Goal: Task Accomplishment & Management: Complete application form

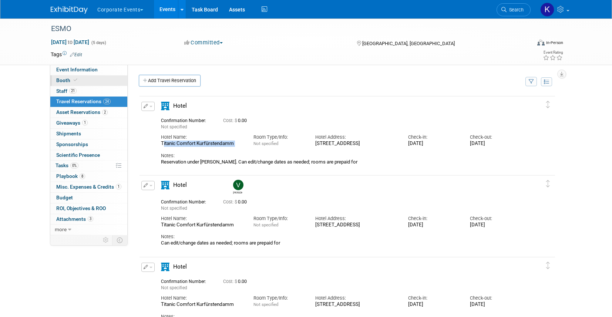
click at [86, 78] on link "Booth" at bounding box center [88, 81] width 77 height 10
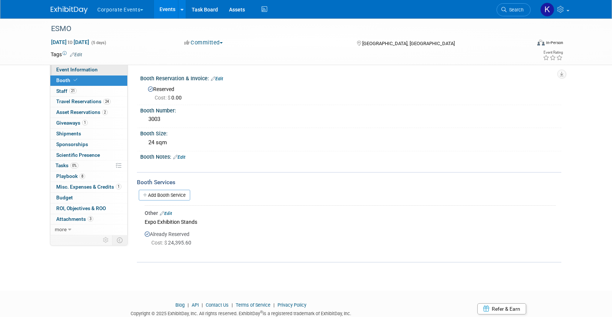
click at [86, 70] on span "Event Information" at bounding box center [76, 70] width 41 height 6
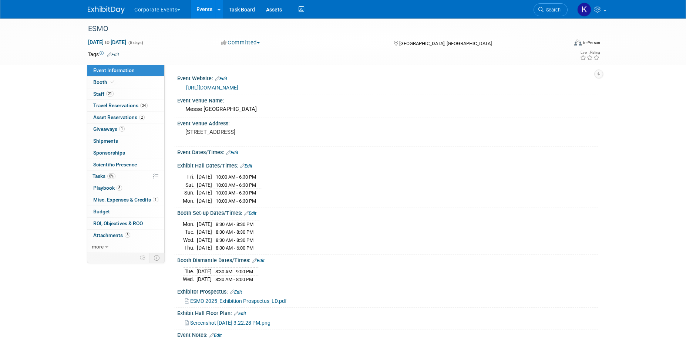
click at [173, 16] on button "Corporate Events" at bounding box center [162, 8] width 56 height 16
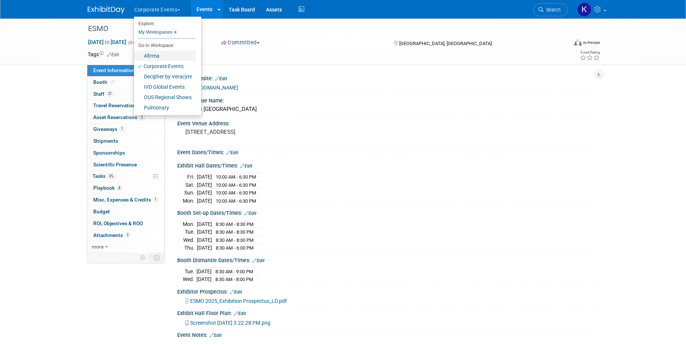
click at [168, 53] on link "Afirma" at bounding box center [165, 56] width 62 height 10
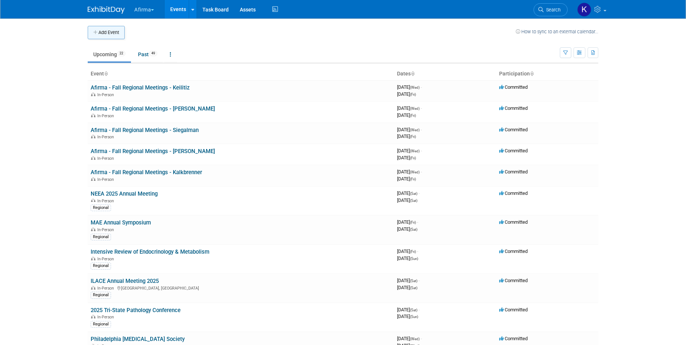
click at [120, 36] on button "Add Event" at bounding box center [106, 32] width 37 height 13
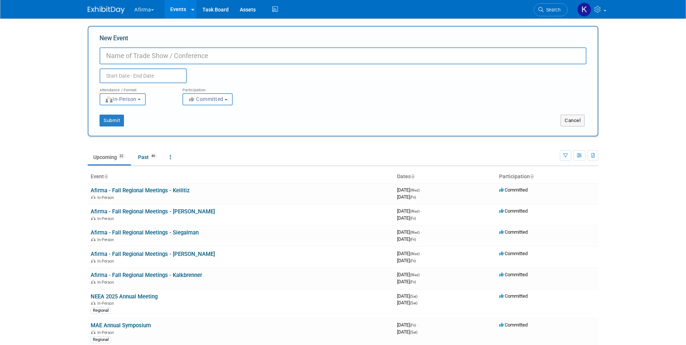
click at [129, 56] on input "New Event" at bounding box center [343, 55] width 487 height 17
paste input "15th Biennial Thyroid & Parathyroid Update"
type input "15th Biennial Thyroid & [MEDICAL_DATA] Update"
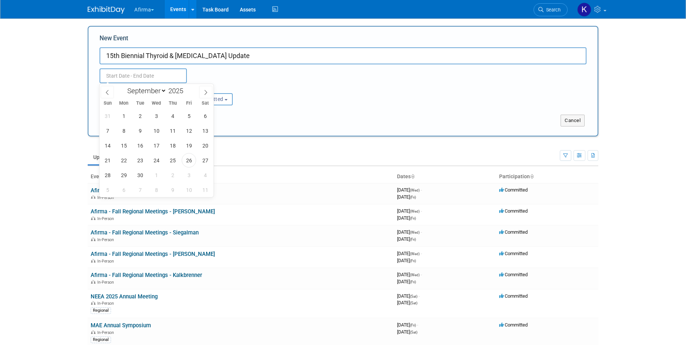
click at [145, 78] on input "text" at bounding box center [143, 75] width 87 height 15
click at [201, 92] on span at bounding box center [205, 92] width 13 height 13
select select "11"
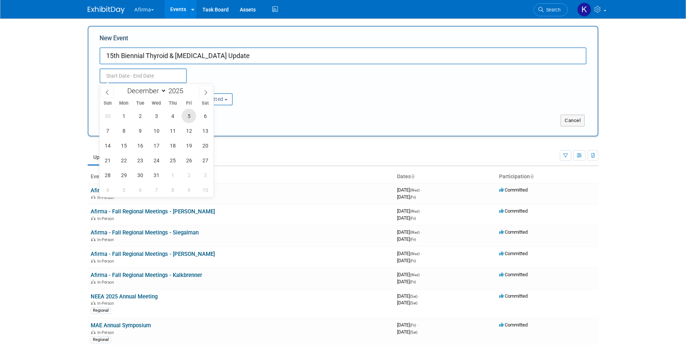
click at [192, 119] on span "5" at bounding box center [189, 116] width 14 height 14
click at [190, 115] on span "5" at bounding box center [189, 116] width 14 height 14
type input "[DATE] to [DATE]"
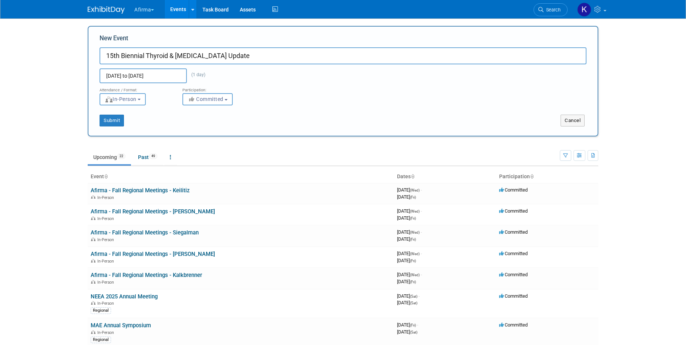
click at [248, 67] on div "Dec 5, 2025 to Dec 5, 2025 (1 day) Duplicate Event Warning" at bounding box center [343, 73] width 498 height 19
click at [107, 122] on button "Submit" at bounding box center [112, 121] width 24 height 12
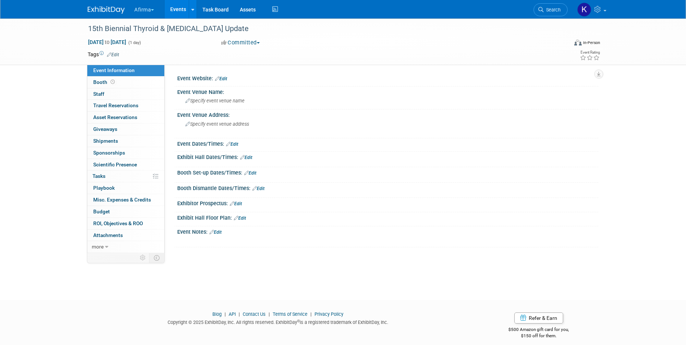
click at [115, 53] on link "Edit" at bounding box center [113, 54] width 12 height 5
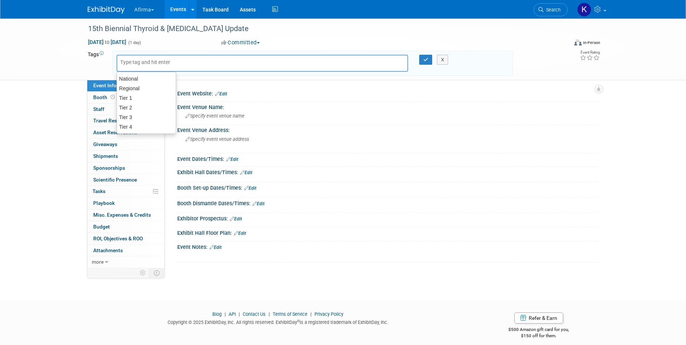
click at [124, 62] on input "text" at bounding box center [149, 61] width 59 height 7
click at [132, 87] on div "Regional" at bounding box center [147, 88] width 60 height 10
type input "Regional"
click at [427, 61] on icon "button" at bounding box center [425, 59] width 5 height 5
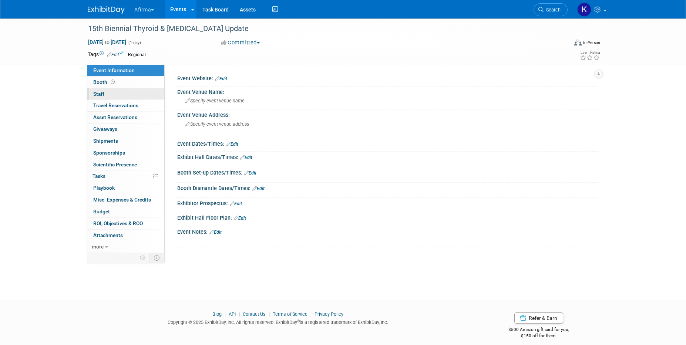
click at [109, 95] on link "0 Staff 0" at bounding box center [125, 93] width 77 height 11
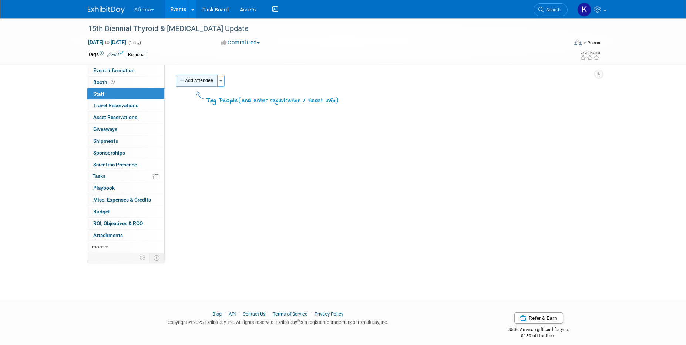
click at [204, 79] on button "Add Attendee" at bounding box center [197, 81] width 42 height 12
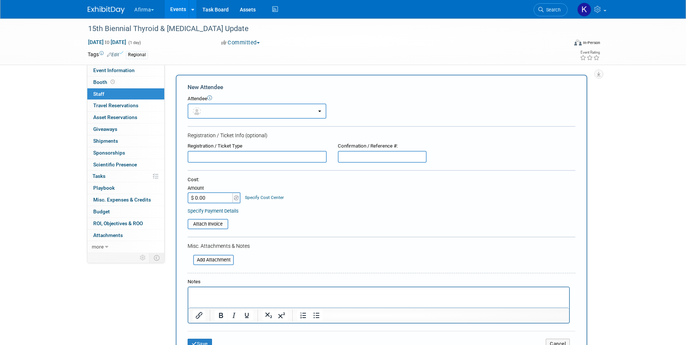
click at [222, 107] on button "button" at bounding box center [257, 111] width 139 height 15
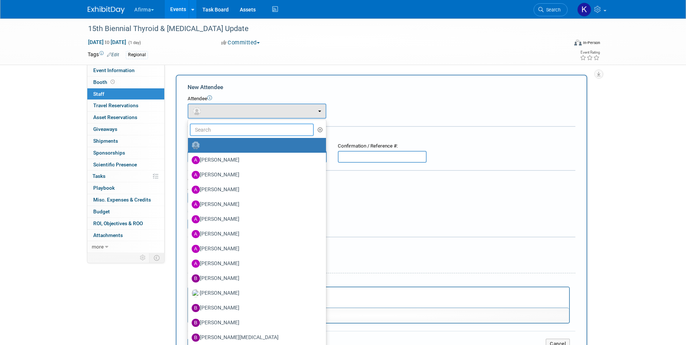
click at [223, 127] on input "text" at bounding box center [252, 130] width 124 height 13
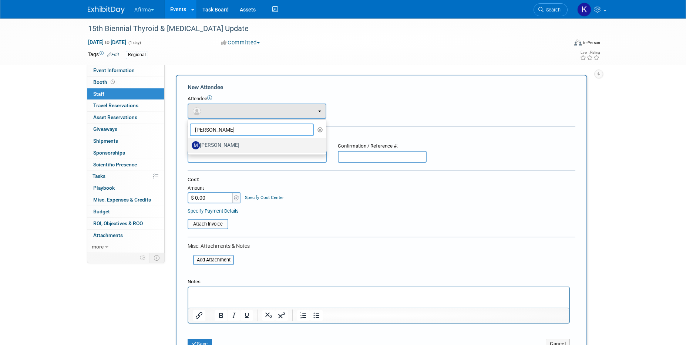
type input "marcy"
click at [224, 145] on label "Marcy Lockerman" at bounding box center [255, 146] width 127 height 12
click at [189, 145] on input "Marcy Lockerman" at bounding box center [186, 144] width 5 height 5
select select "08defd76-af04-47cb-ba80-b518d9a90787"
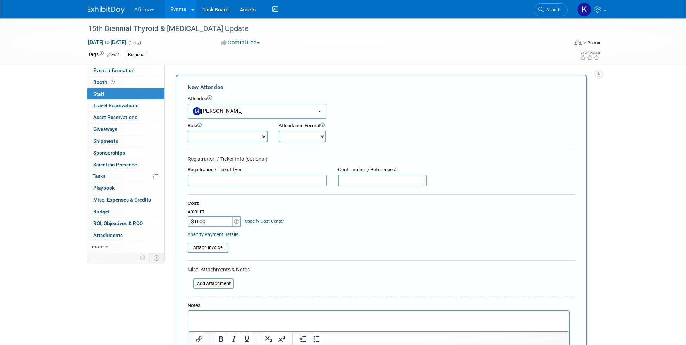
click at [289, 139] on select "Onsite Remote" at bounding box center [302, 137] width 47 height 12
select select "1"
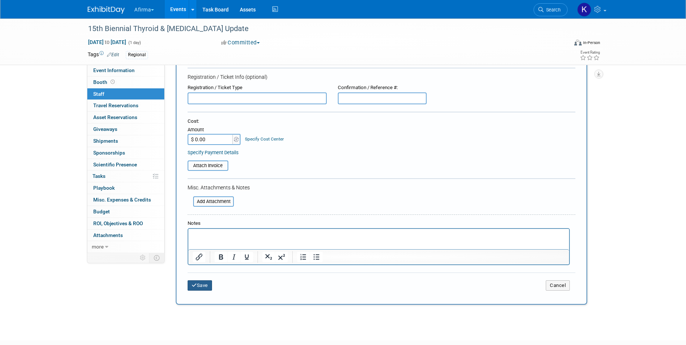
click at [198, 284] on button "Save" at bounding box center [200, 286] width 24 height 10
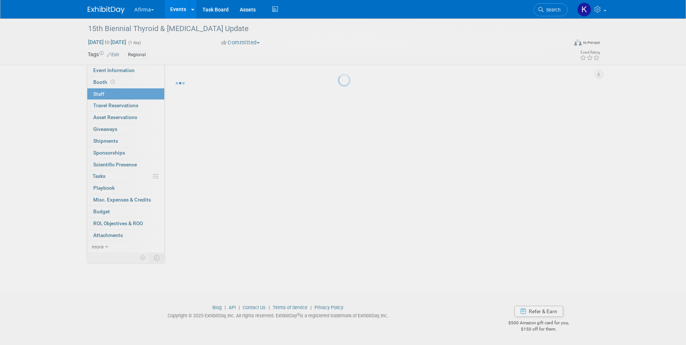
scroll to position [7, 0]
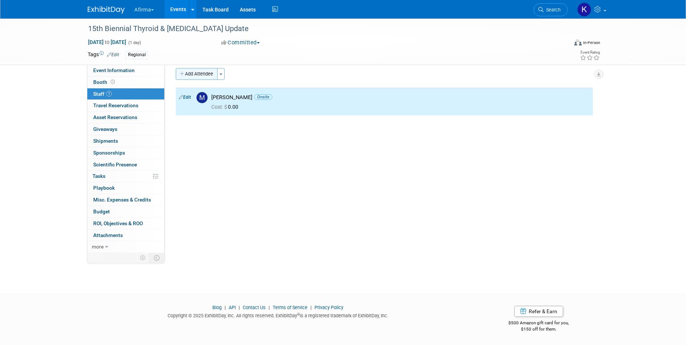
click at [206, 77] on button "Add Attendee" at bounding box center [197, 74] width 42 height 12
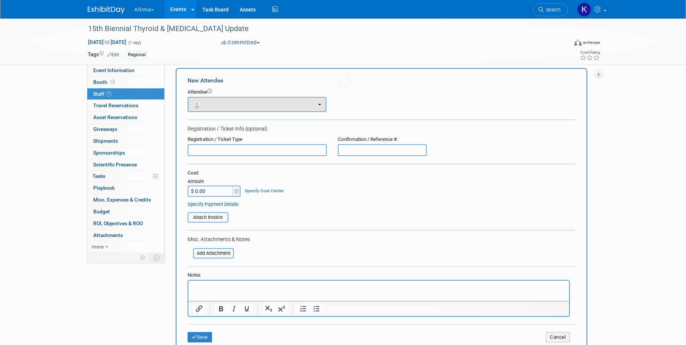
scroll to position [0, 0]
click at [211, 103] on button "button" at bounding box center [257, 104] width 139 height 15
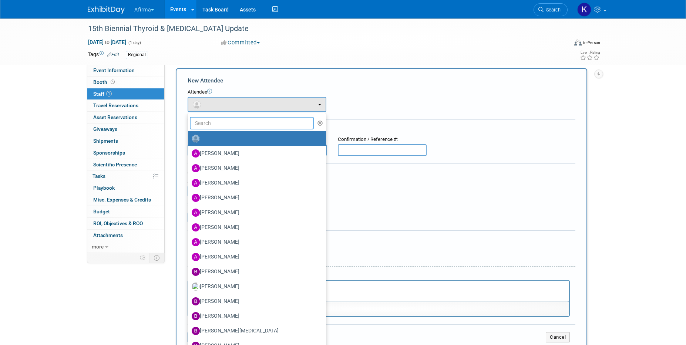
click at [213, 124] on input "text" at bounding box center [252, 123] width 124 height 13
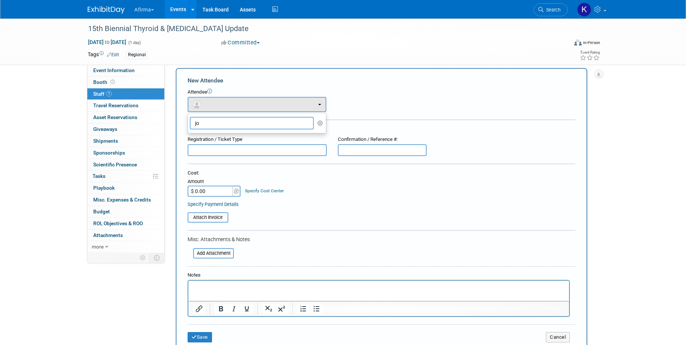
type input "j"
type input "k"
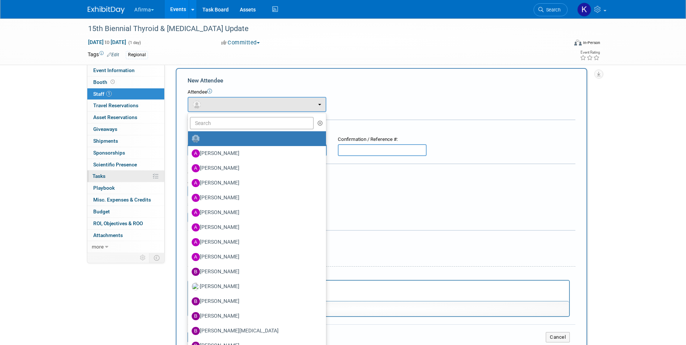
click at [111, 178] on link "0% Tasks 0%" at bounding box center [125, 176] width 77 height 11
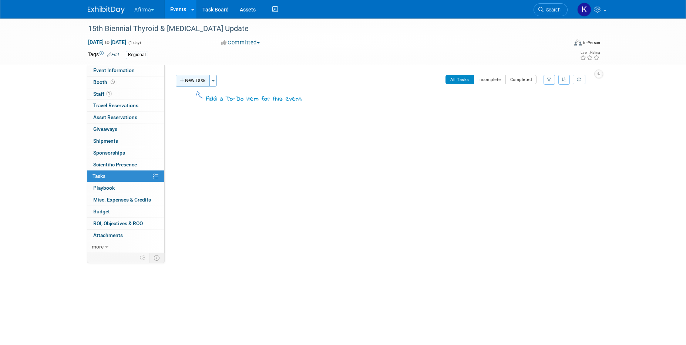
click at [191, 78] on button "New Task" at bounding box center [193, 81] width 34 height 12
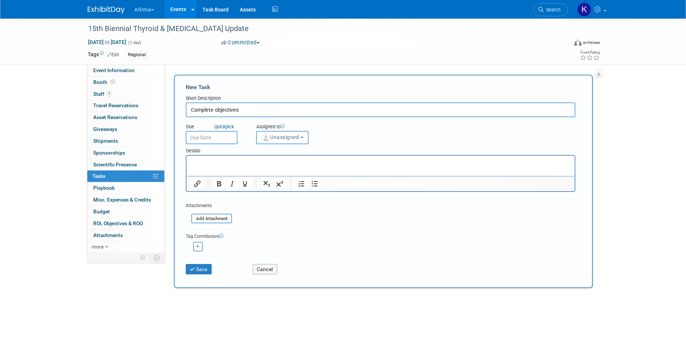
type input "Complete objectives"
click at [212, 137] on input "text" at bounding box center [212, 137] width 52 height 13
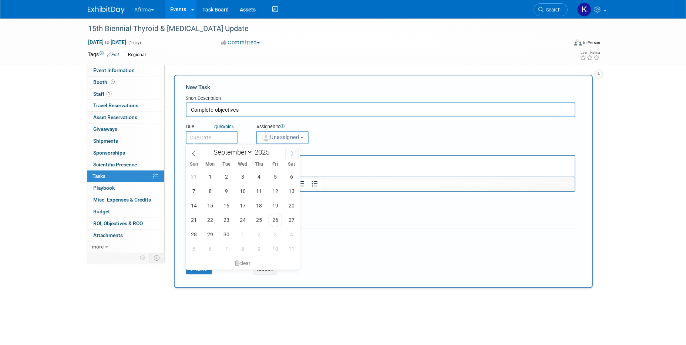
click at [289, 150] on span at bounding box center [291, 153] width 13 height 13
select select "11"
click at [225, 177] on span "2" at bounding box center [226, 177] width 14 height 14
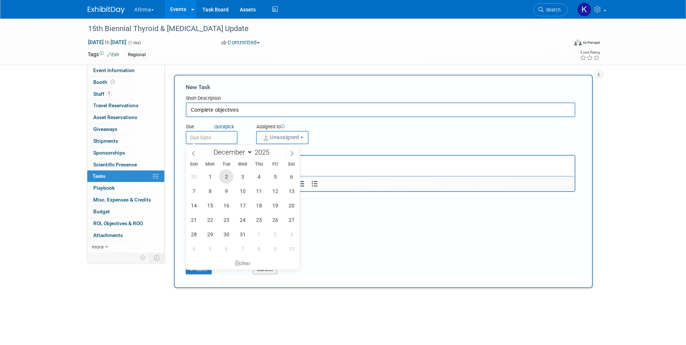
type input "Dec 2, 2025"
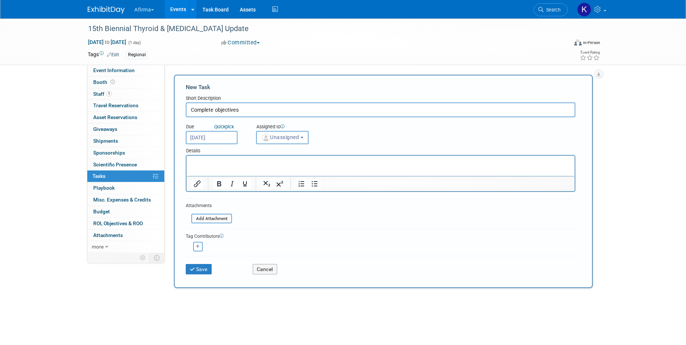
click at [262, 163] on p "Rich Text Area. Press ALT-0 for help." at bounding box center [381, 162] width 380 height 7
click at [292, 142] on button "Unassigned" at bounding box center [282, 137] width 53 height 13
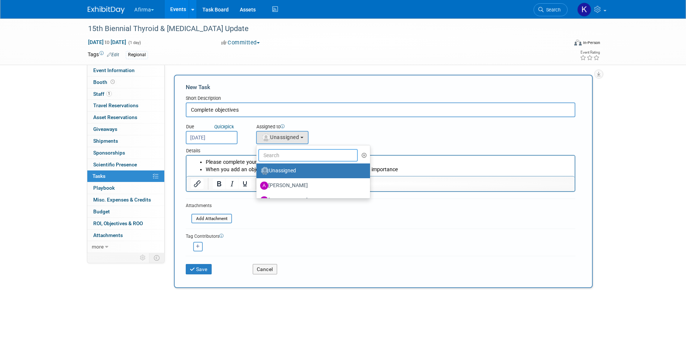
click at [292, 153] on input "text" at bounding box center [308, 155] width 100 height 13
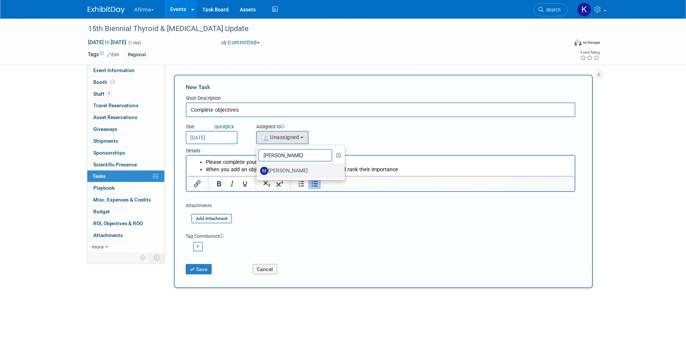
type input "marcy"
click at [293, 168] on label "Marcy Lockerman" at bounding box center [298, 171] width 77 height 12
click at [258, 168] on input "Marcy Lockerman" at bounding box center [255, 170] width 5 height 5
select select "08defd76-af04-47cb-ba80-b518d9a90787"
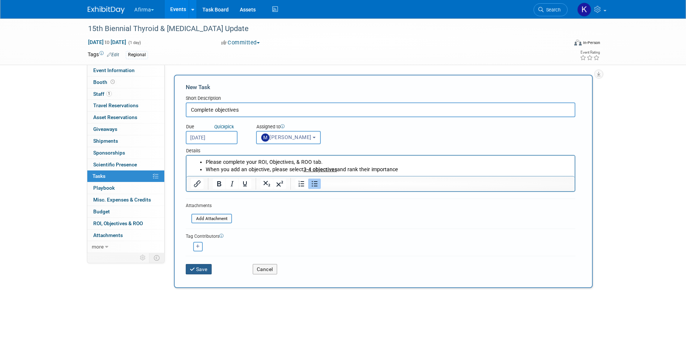
click at [200, 271] on button "Save" at bounding box center [199, 269] width 26 height 10
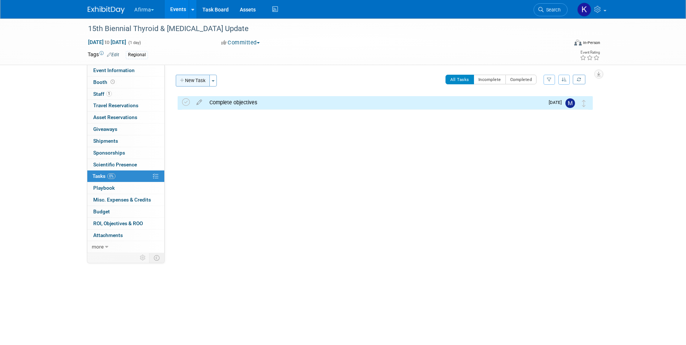
click at [194, 81] on button "New Task" at bounding box center [193, 81] width 34 height 12
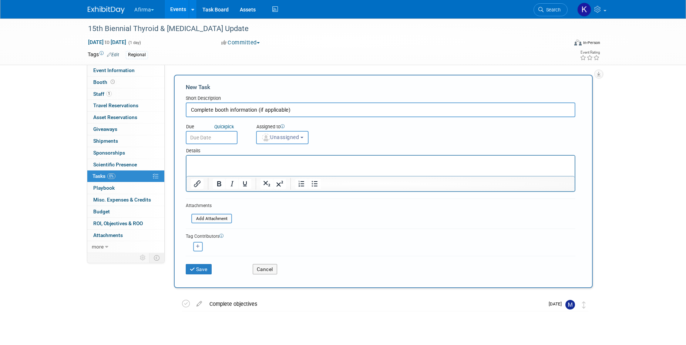
type input "Complete booth information (if applicable)"
click at [218, 139] on input "text" at bounding box center [212, 137] width 52 height 13
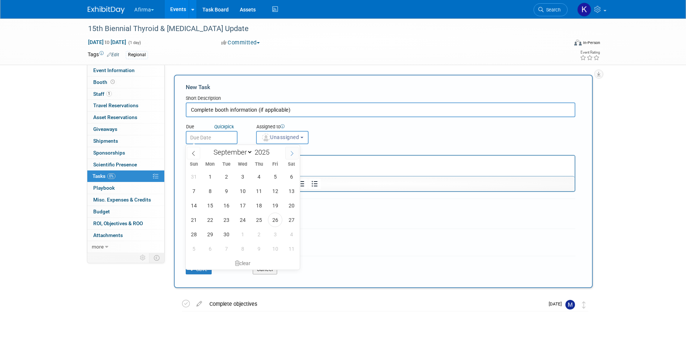
click at [291, 153] on icon at bounding box center [291, 153] width 5 height 5
select select "11"
click at [225, 180] on span "2" at bounding box center [226, 177] width 14 height 14
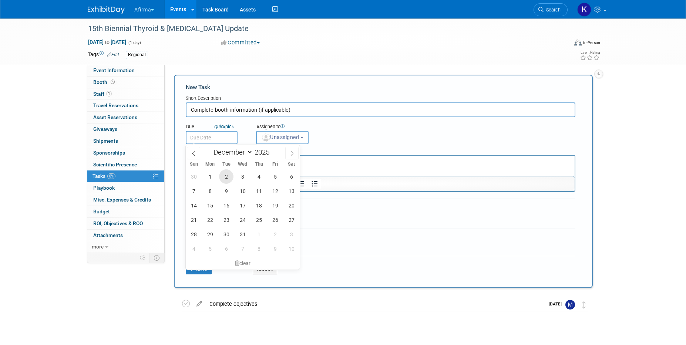
type input "Dec 2, 2025"
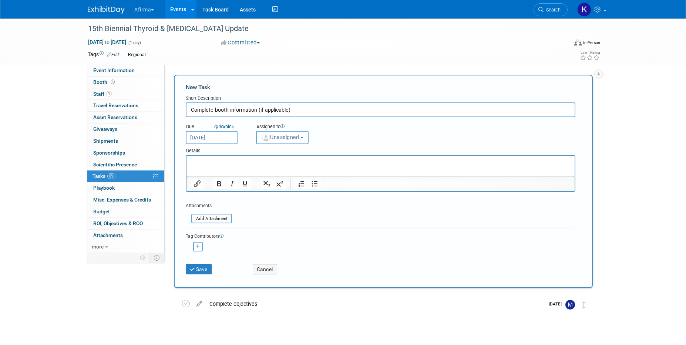
click at [231, 166] on html at bounding box center [381, 161] width 388 height 10
click at [273, 141] on button "Unassigned" at bounding box center [282, 137] width 53 height 13
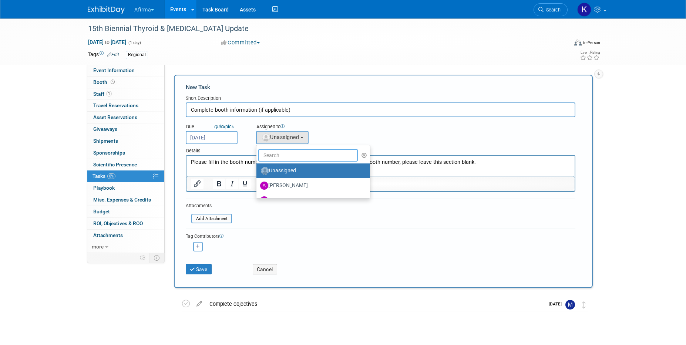
click at [273, 152] on input "text" at bounding box center [308, 155] width 100 height 13
type input "j"
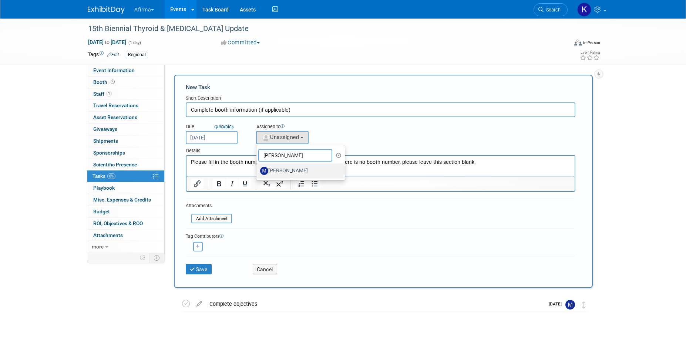
type input "marcy"
click at [296, 176] on label "Marcy Lockerman" at bounding box center [298, 171] width 77 height 12
click at [258, 173] on input "Marcy Lockerman" at bounding box center [255, 170] width 5 height 5
select select "08defd76-af04-47cb-ba80-b518d9a90787"
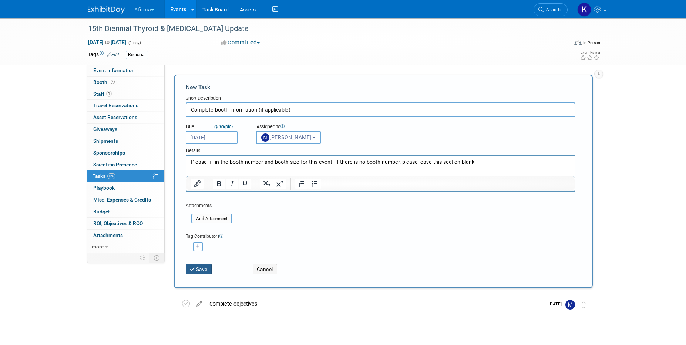
click at [205, 265] on button "Save" at bounding box center [199, 269] width 26 height 10
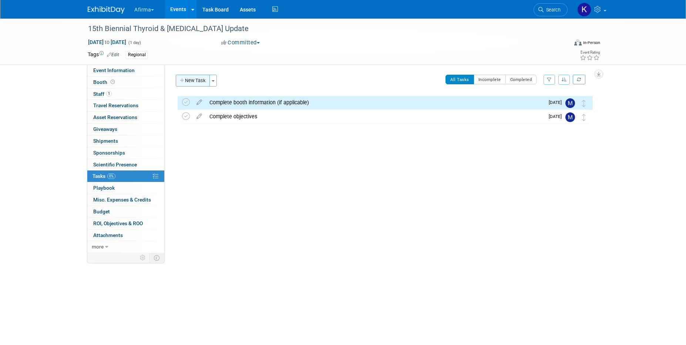
click at [190, 79] on button "New Task" at bounding box center [193, 81] width 34 height 12
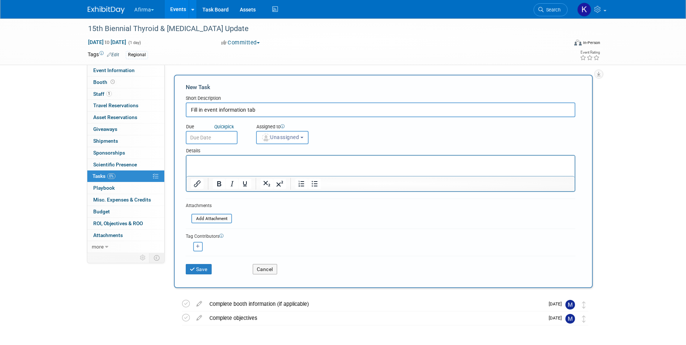
type input "Fill in event information tab"
click at [205, 139] on input "text" at bounding box center [212, 137] width 52 height 13
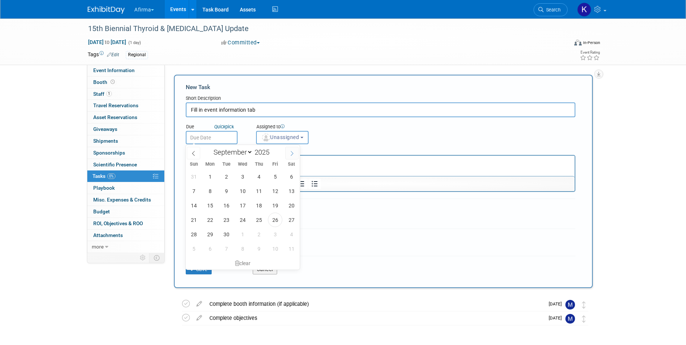
click at [288, 154] on span at bounding box center [291, 153] width 13 height 13
select select "11"
click at [229, 175] on span "2" at bounding box center [226, 177] width 14 height 14
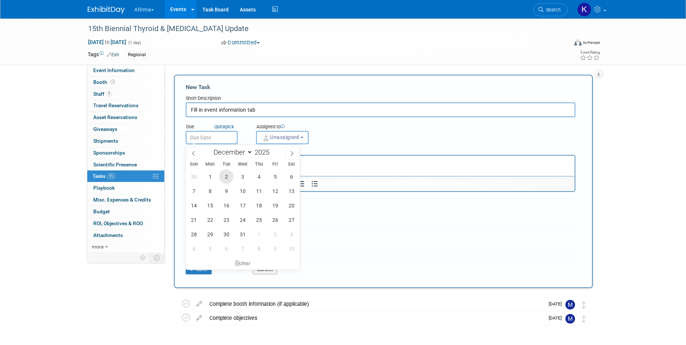
type input "Dec 2, 2025"
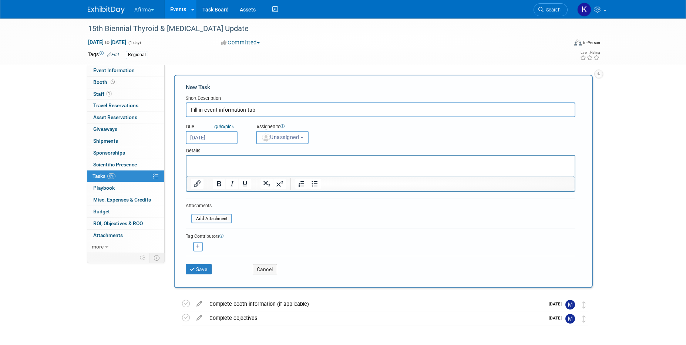
click at [237, 166] on html at bounding box center [381, 161] width 388 height 10
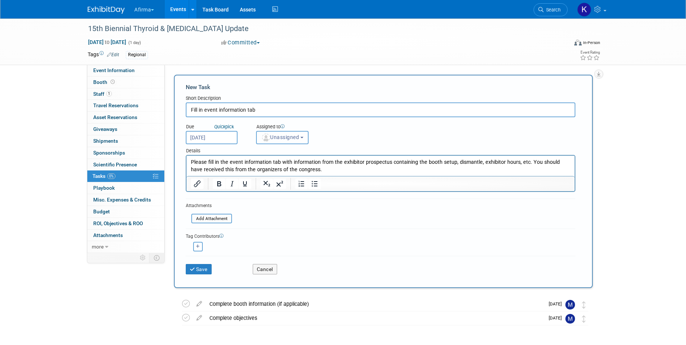
click at [276, 144] on button "Unassigned" at bounding box center [282, 137] width 53 height 13
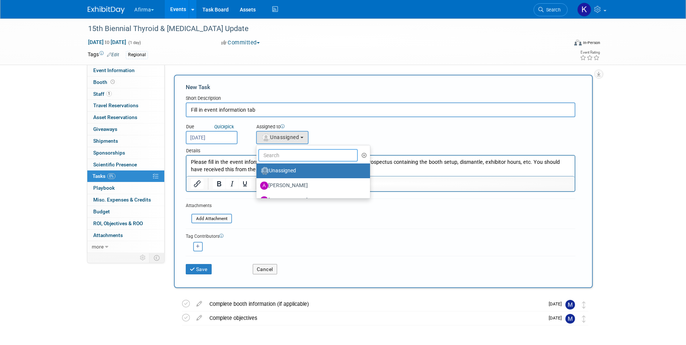
click at [276, 154] on input "text" at bounding box center [308, 155] width 100 height 13
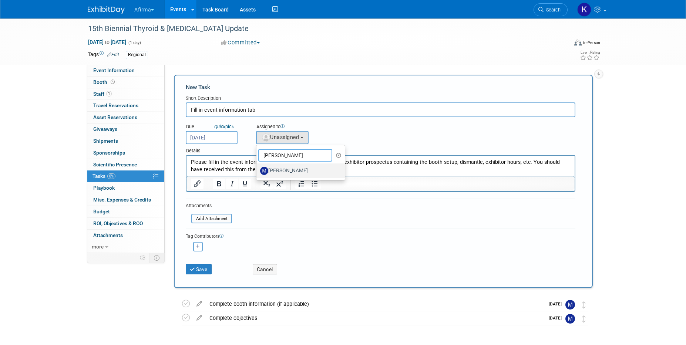
type input "marcy"
click at [291, 169] on label "Marcy Lockerman" at bounding box center [298, 171] width 77 height 12
click at [258, 169] on input "Marcy Lockerman" at bounding box center [255, 170] width 5 height 5
select select "08defd76-af04-47cb-ba80-b518d9a90787"
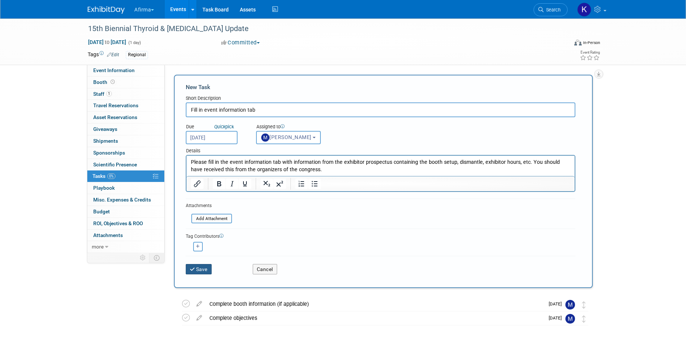
click at [192, 270] on icon "submit" at bounding box center [193, 269] width 6 height 5
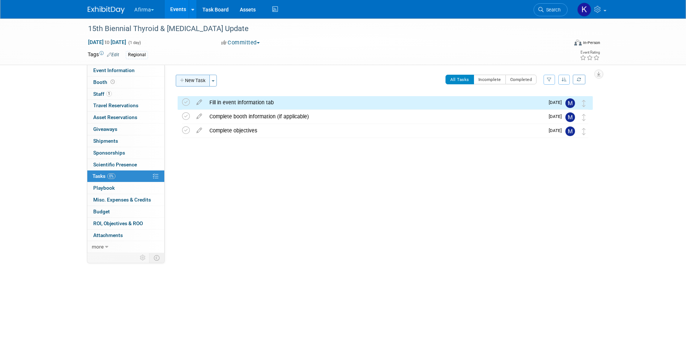
click at [187, 80] on button "New Task" at bounding box center [193, 81] width 34 height 12
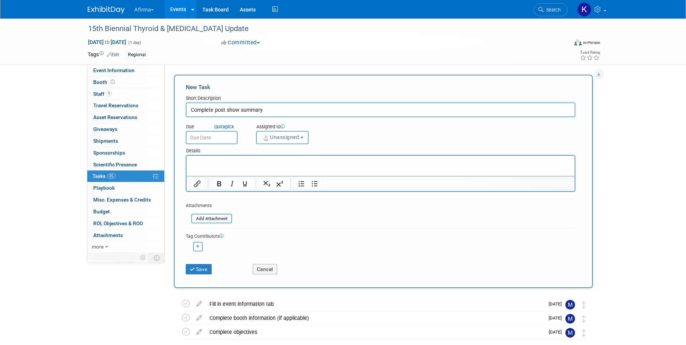
type input "Complete post show summary"
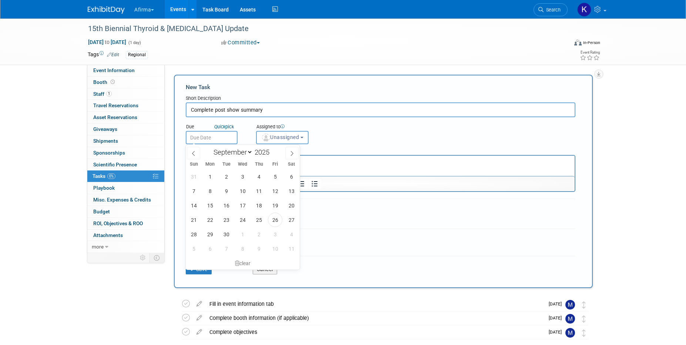
click at [218, 138] on input "text" at bounding box center [212, 137] width 52 height 13
click at [287, 152] on span at bounding box center [291, 153] width 13 height 13
select select "11"
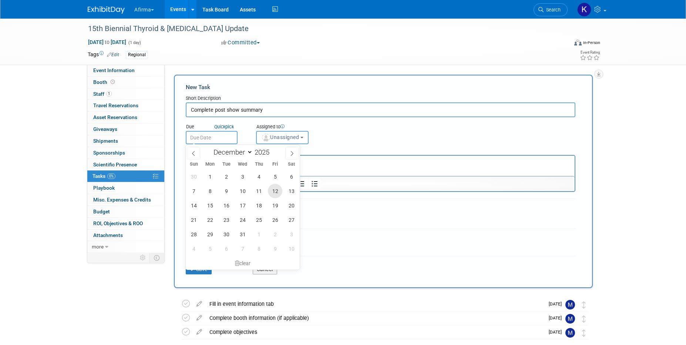
click at [275, 185] on span "12" at bounding box center [275, 191] width 14 height 14
type input "Dec 12, 2025"
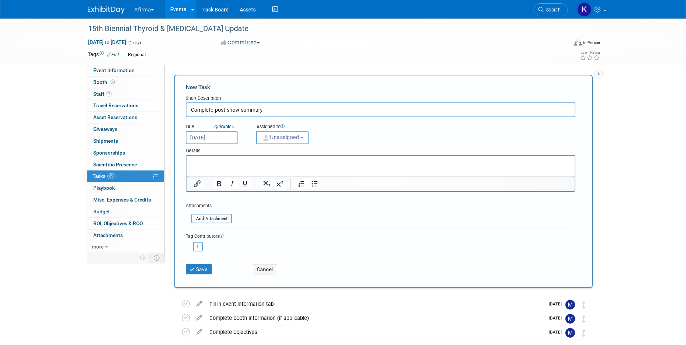
click at [268, 165] on p "Rich Text Area. Press ALT-0 for help." at bounding box center [381, 162] width 380 height 7
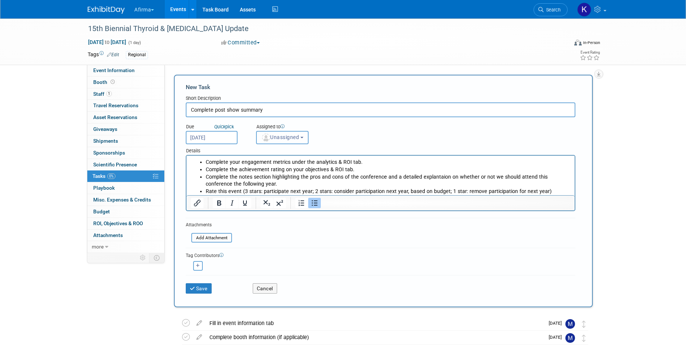
click at [285, 139] on span "Unassigned" at bounding box center [280, 137] width 38 height 6
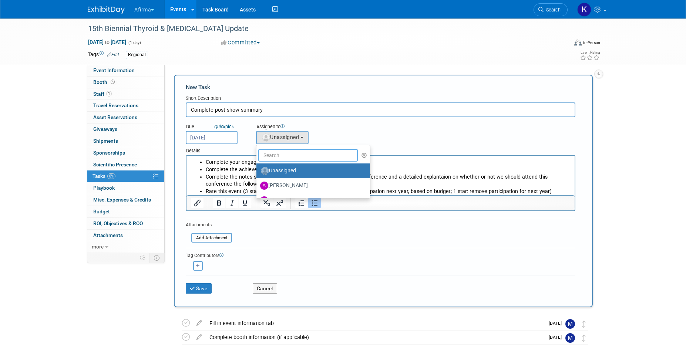
click at [285, 150] on input "text" at bounding box center [308, 155] width 100 height 13
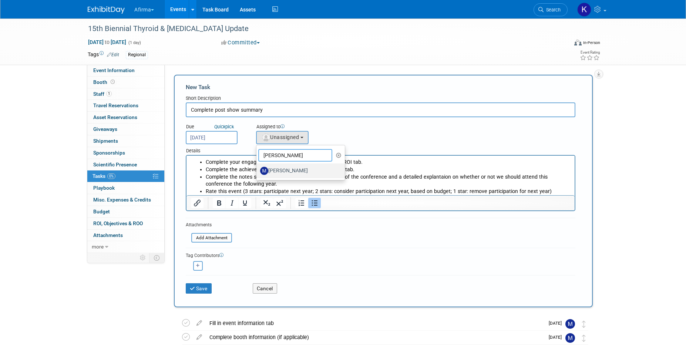
type input "marcy"
click at [294, 173] on label "Marcy Lockerman" at bounding box center [298, 171] width 77 height 12
click at [258, 173] on input "Marcy Lockerman" at bounding box center [255, 170] width 5 height 5
select select "08defd76-af04-47cb-ba80-b518d9a90787"
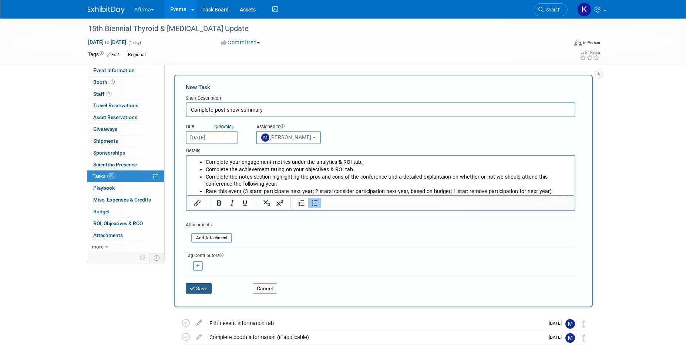
click at [208, 289] on button "Save" at bounding box center [199, 289] width 26 height 10
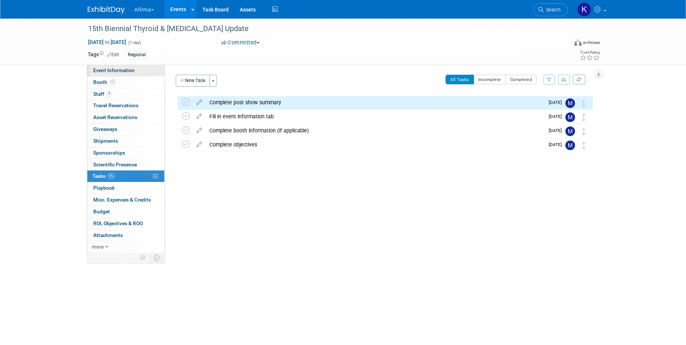
click at [127, 72] on span "Event Information" at bounding box center [113, 70] width 41 height 6
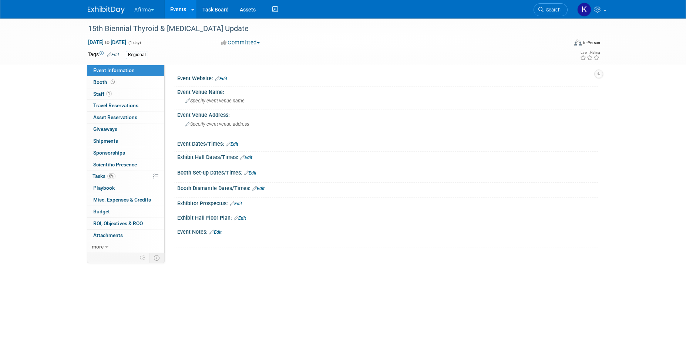
click at [175, 4] on link "Events" at bounding box center [178, 9] width 27 height 19
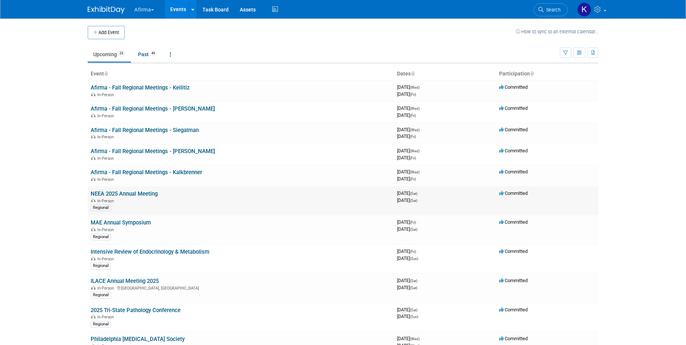
click at [120, 196] on link "NEEA 2025 Annual Meeting" at bounding box center [124, 194] width 67 height 7
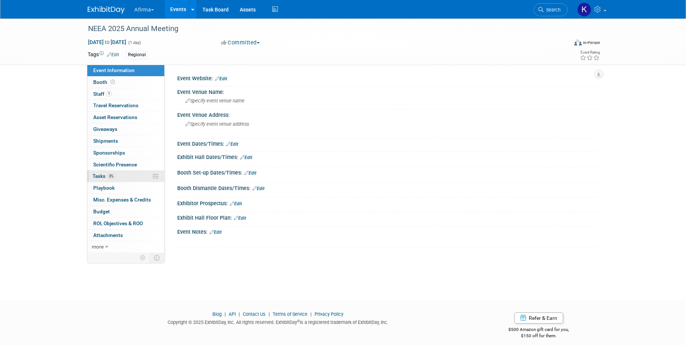
click at [113, 178] on span "0%" at bounding box center [111, 177] width 8 height 6
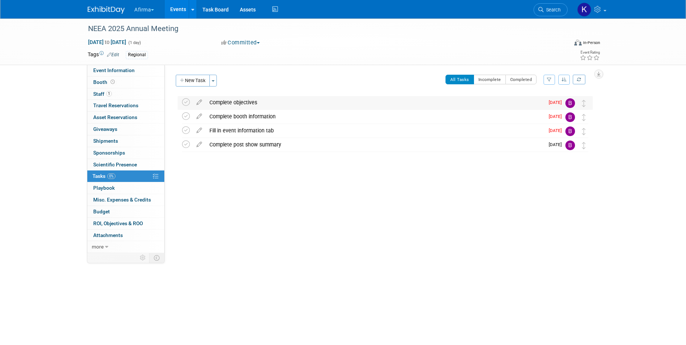
click at [238, 106] on div "Complete objectives" at bounding box center [375, 102] width 339 height 13
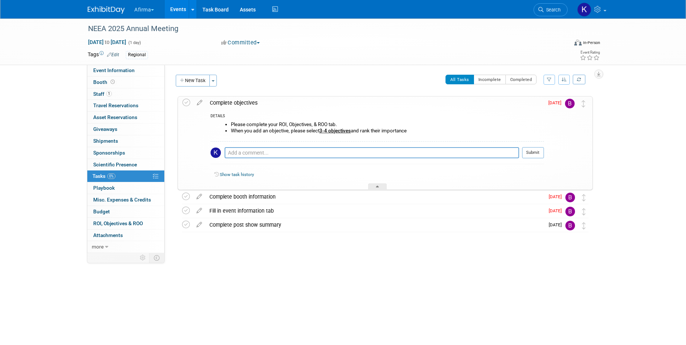
drag, startPoint x: 414, startPoint y: 131, endPoint x: 228, endPoint y: 123, distance: 186.4
click at [228, 123] on ul "Please complete your ROI, Objectives, & ROO tab. When you add an objective, ple…" at bounding box center [380, 128] width 328 height 12
copy ul "Please complete your ROI, Objectives, & ROO tab. When you add an objective, ple…"
click at [225, 101] on div "Complete objectives" at bounding box center [375, 103] width 338 height 13
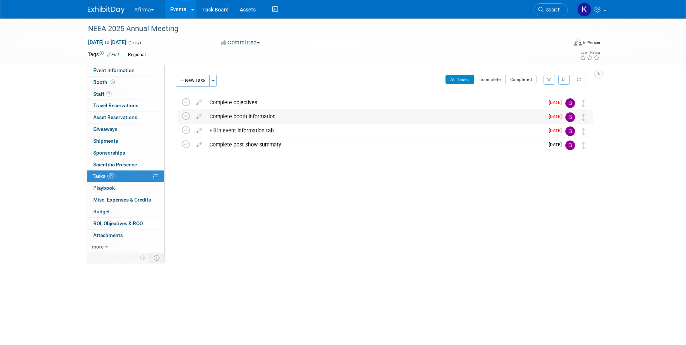
click at [241, 115] on div "Complete booth information" at bounding box center [375, 116] width 339 height 13
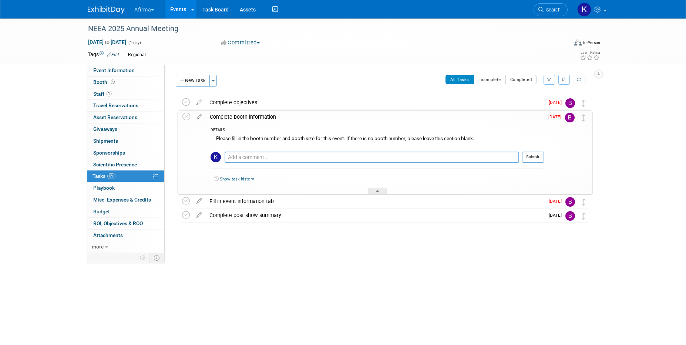
click at [259, 137] on div "Please fill in the booth number and booth size for this event. If there is no b…" at bounding box center [378, 139] width 334 height 11
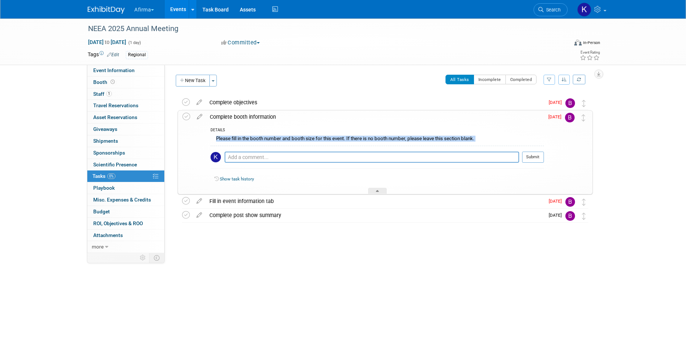
click at [259, 137] on div "Please fill in the booth number and booth size for this event. If there is no b…" at bounding box center [378, 139] width 334 height 11
copy div "Please fill in the booth number and booth size for this event. If there is no b…"
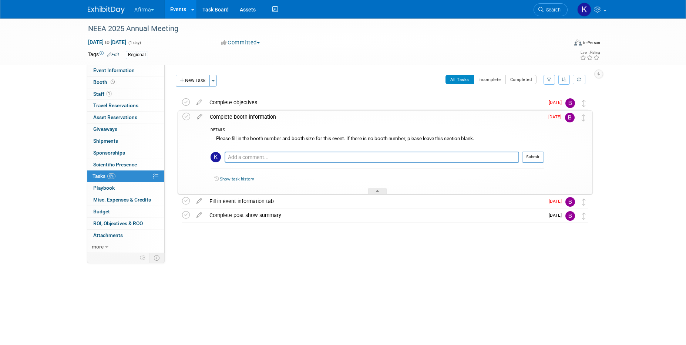
click at [222, 118] on div "Complete booth information" at bounding box center [375, 117] width 338 height 13
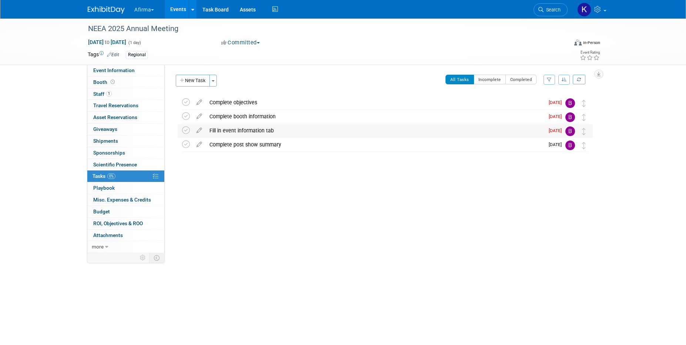
click at [232, 127] on div "Fill in event information tab" at bounding box center [375, 130] width 339 height 13
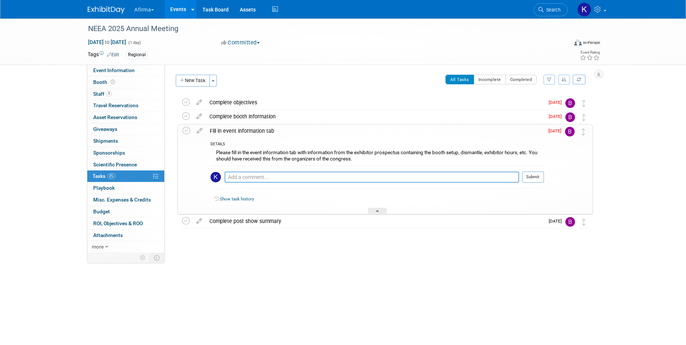
click at [234, 157] on div "Please fill in the event information tab with information from the exhibitor pr…" at bounding box center [378, 156] width 334 height 17
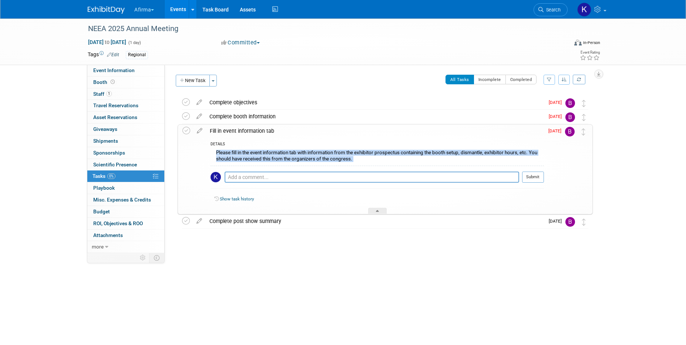
click at [234, 157] on div "Please fill in the event information tab with information from the exhibitor pr…" at bounding box center [378, 156] width 334 height 17
copy div "Please fill in the event information tab with information from the exhibitor pr…"
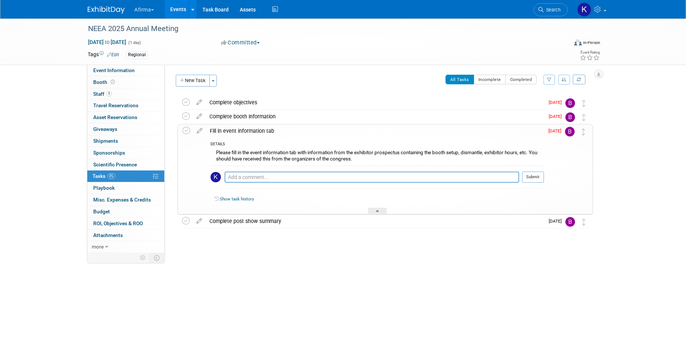
click at [232, 129] on div "Fill in event information tab" at bounding box center [375, 131] width 338 height 13
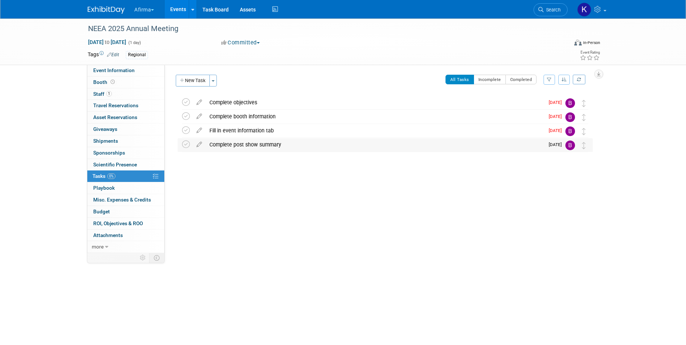
click at [235, 149] on div "Complete post show summary" at bounding box center [375, 144] width 339 height 13
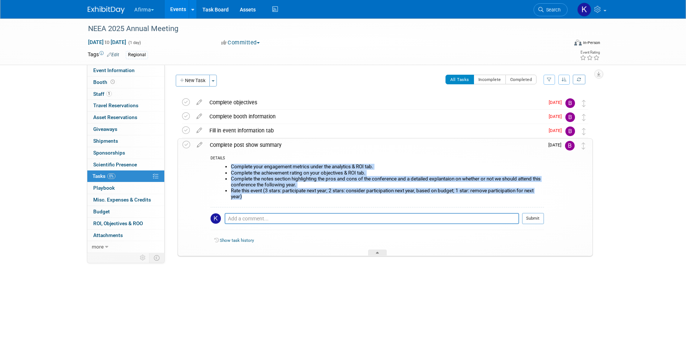
drag, startPoint x: 244, startPoint y: 198, endPoint x: 229, endPoint y: 165, distance: 36.3
click at [229, 165] on ul "Complete your engagement metrics under the analytics & ROI tab. Complete the ac…" at bounding box center [380, 182] width 328 height 36
copy ul "Complete your engagement metrics under the analytics & ROI tab. Complete the ac…"
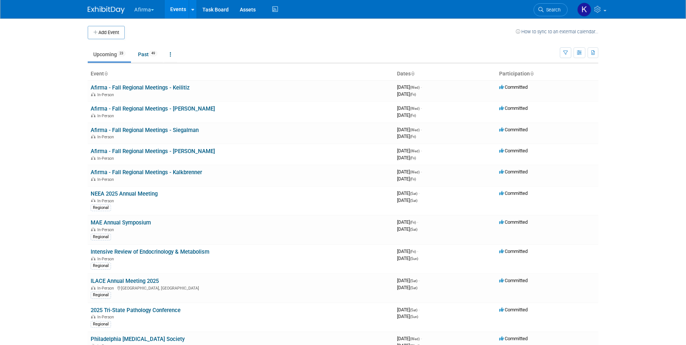
click at [145, 9] on button "Afirma" at bounding box center [149, 8] width 30 height 16
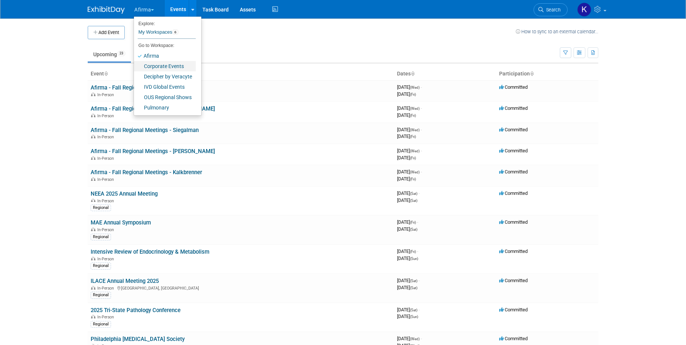
click at [163, 69] on link "Corporate Events" at bounding box center [165, 66] width 62 height 10
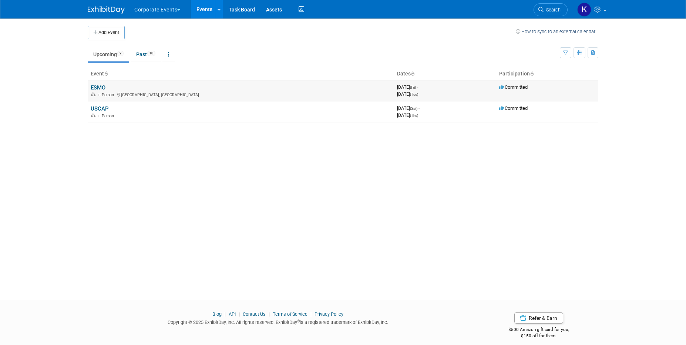
click at [103, 87] on link "ESMO" at bounding box center [98, 87] width 15 height 7
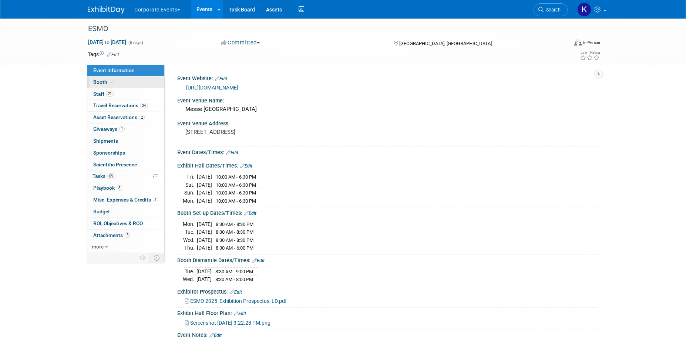
click at [103, 86] on link "Booth" at bounding box center [125, 82] width 77 height 11
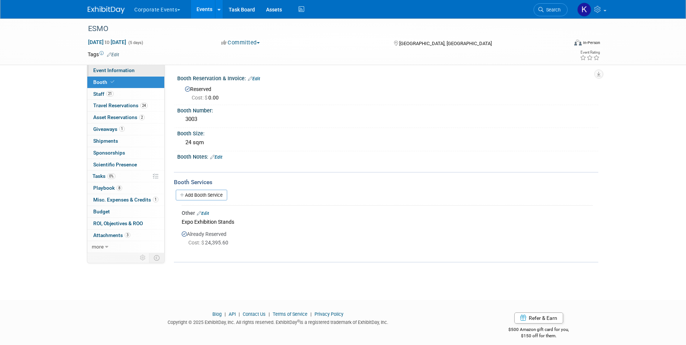
click at [144, 68] on link "Event Information" at bounding box center [125, 70] width 77 height 11
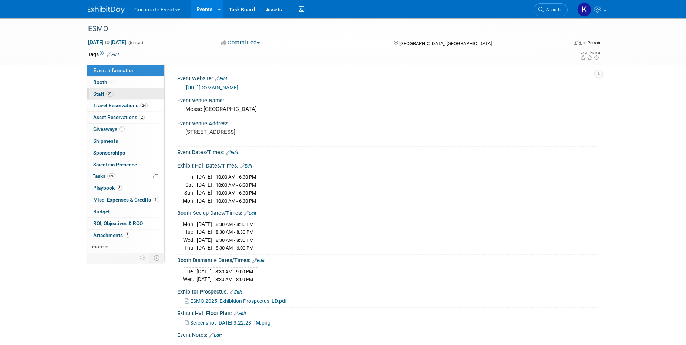
click at [128, 96] on link "21 Staff 21" at bounding box center [125, 93] width 77 height 11
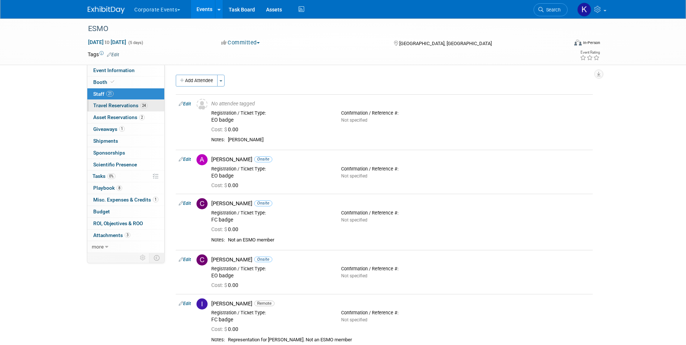
click at [128, 104] on span "Travel Reservations 24" at bounding box center [120, 106] width 54 height 6
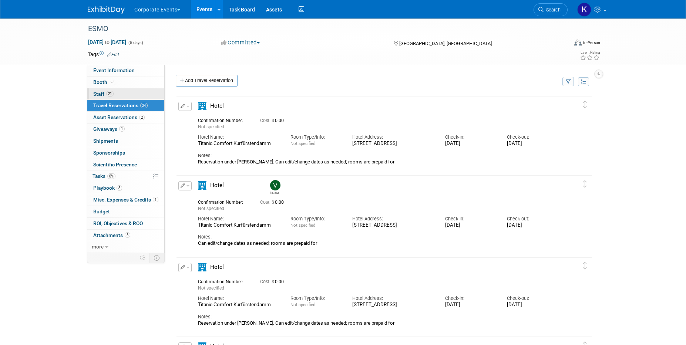
click at [126, 94] on link "21 Staff 21" at bounding box center [125, 93] width 77 height 11
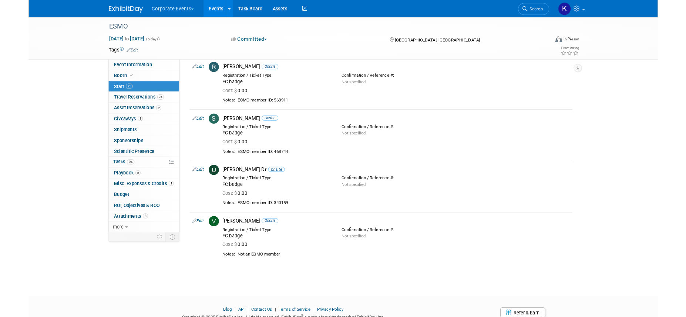
scroll to position [917, 0]
